Goal: Task Accomplishment & Management: Manage account settings

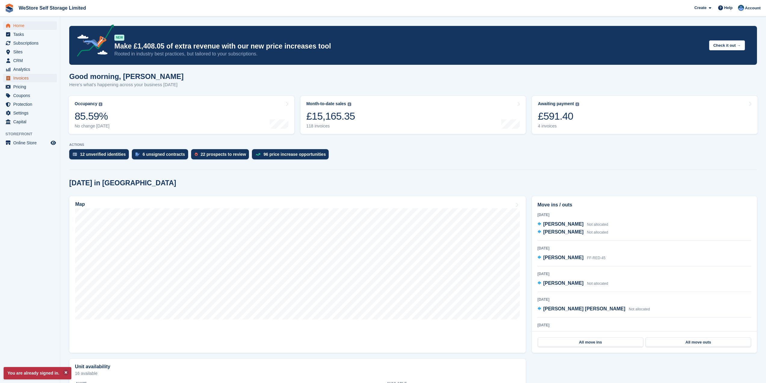
click at [24, 79] on span "Invoices" at bounding box center [31, 78] width 36 height 8
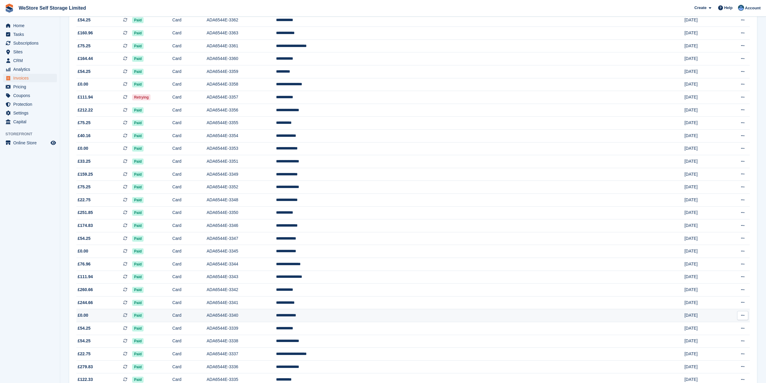
scroll to position [120, 0]
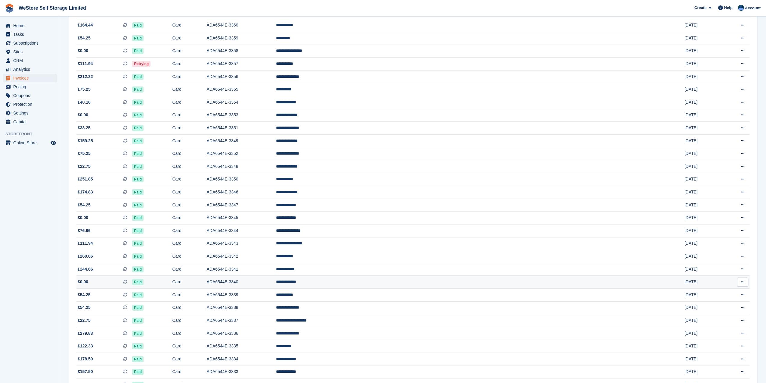
click at [276, 282] on td "ADA6544E-3340" at bounding box center [242, 281] width 70 height 13
